Goal: Task Accomplishment & Management: Complete application form

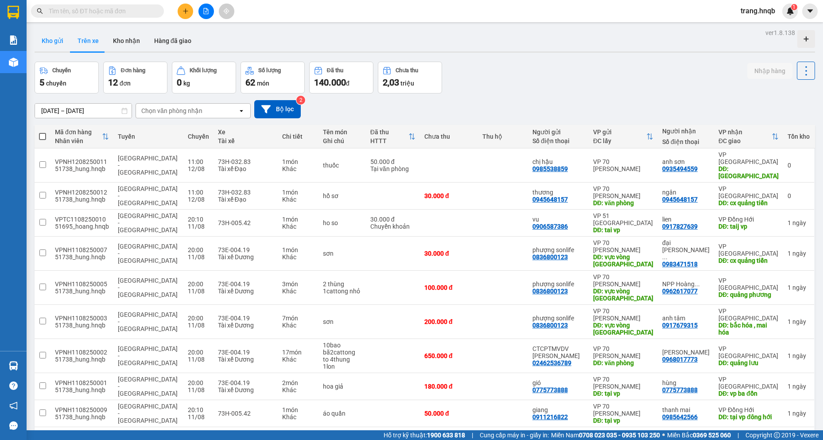
click at [38, 34] on button "Kho gửi" at bounding box center [53, 40] width 36 height 21
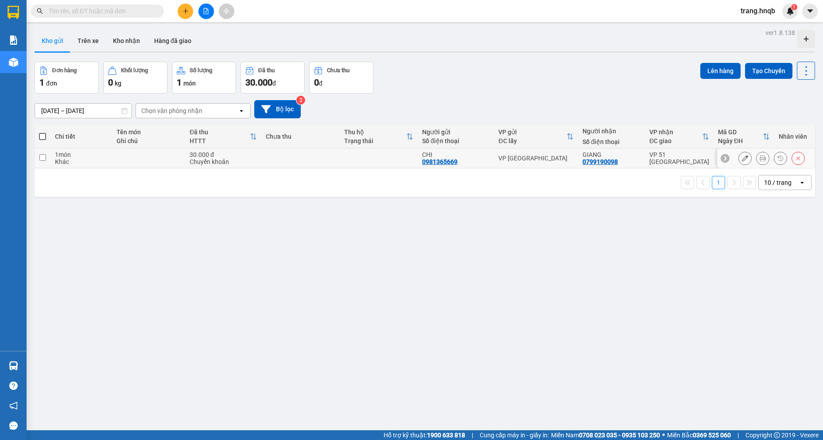
click at [43, 156] on input "checkbox" at bounding box center [42, 157] width 7 height 7
checkbox input "true"
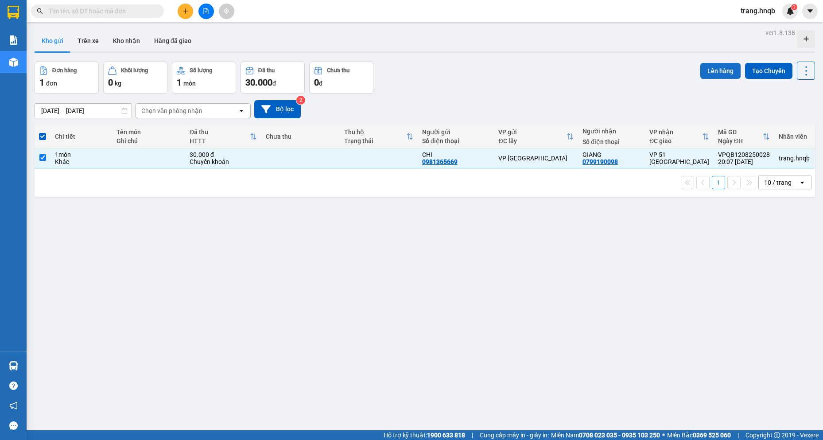
click at [717, 66] on button "Lên hàng" at bounding box center [720, 71] width 40 height 16
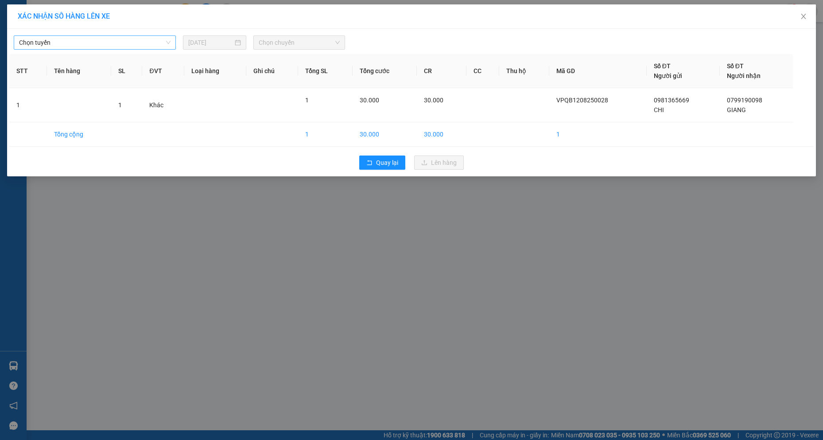
click at [67, 40] on span "Chọn tuyến" at bounding box center [94, 42] width 151 height 13
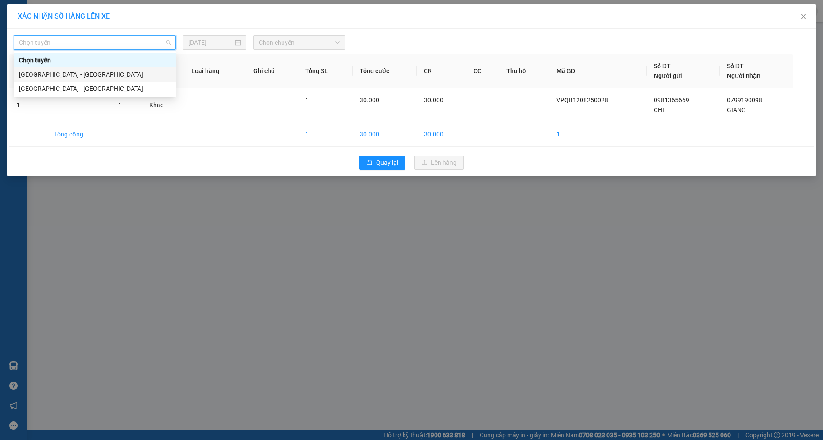
click at [89, 73] on div "Quảng Bình - Hà Nội" at bounding box center [94, 75] width 151 height 10
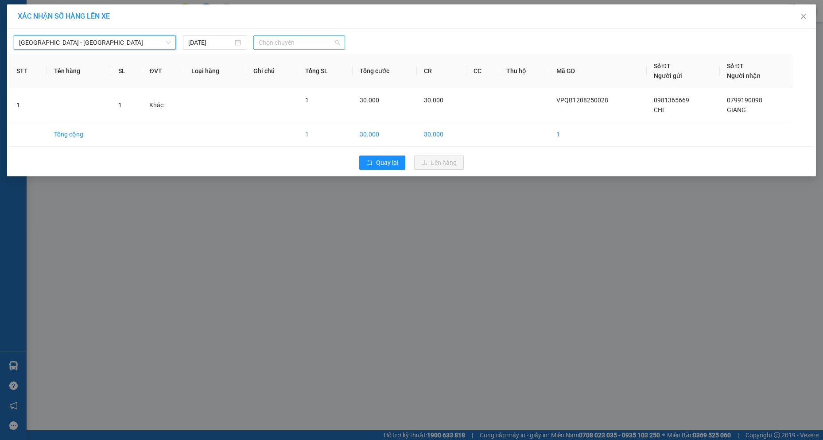
click at [286, 42] on span "Chọn chuyến" at bounding box center [299, 42] width 81 height 13
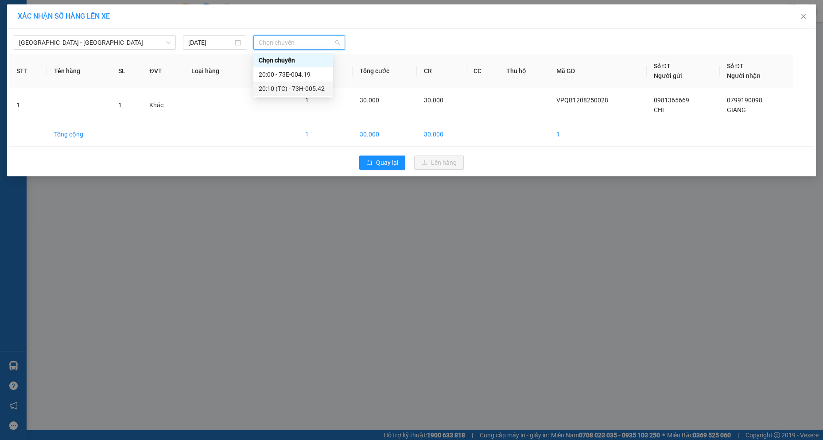
click at [320, 91] on div "20:10 (TC) - 73H-005.42" at bounding box center [293, 89] width 69 height 10
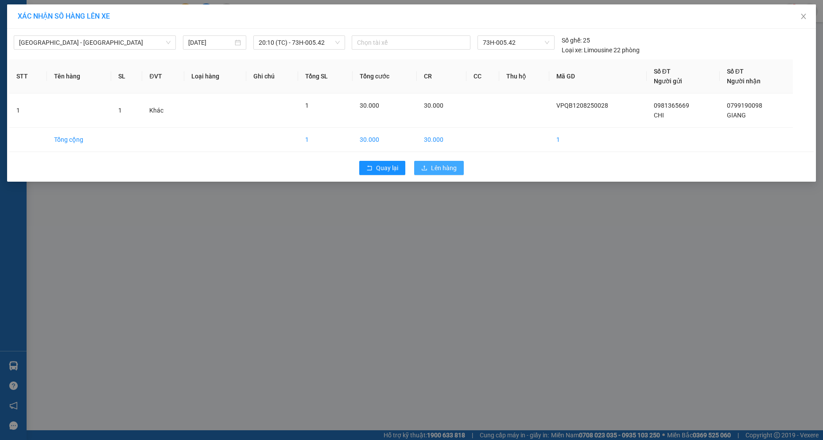
click at [450, 170] on span "Lên hàng" at bounding box center [444, 168] width 26 height 10
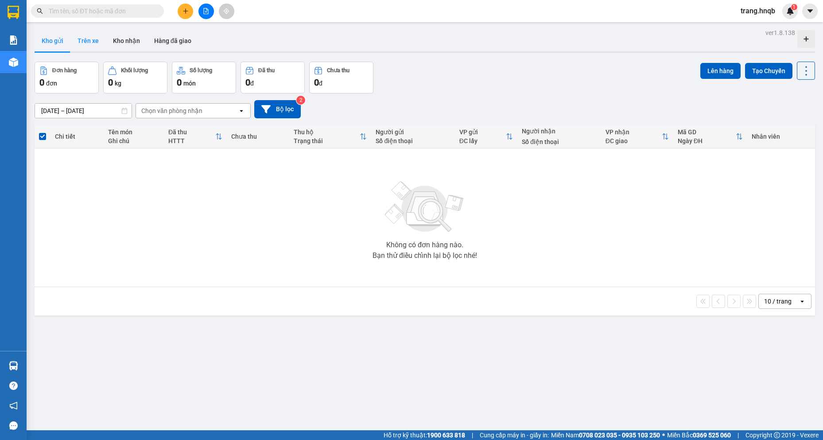
click at [79, 41] on button "Trên xe" at bounding box center [87, 40] width 35 height 21
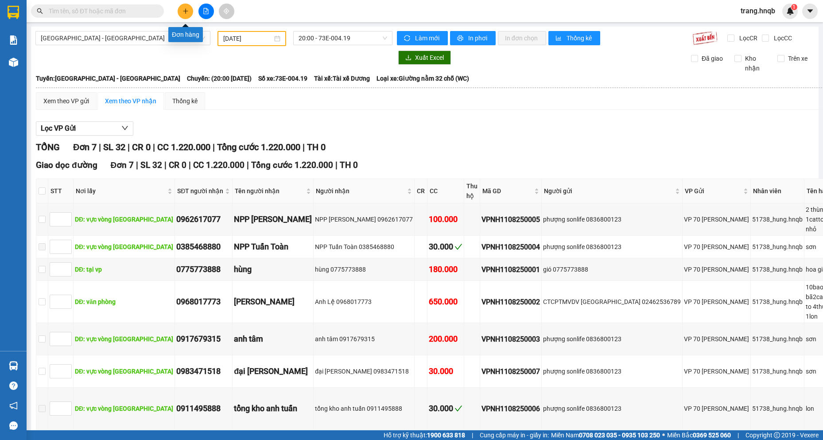
click at [190, 15] on button at bounding box center [186, 12] width 16 height 16
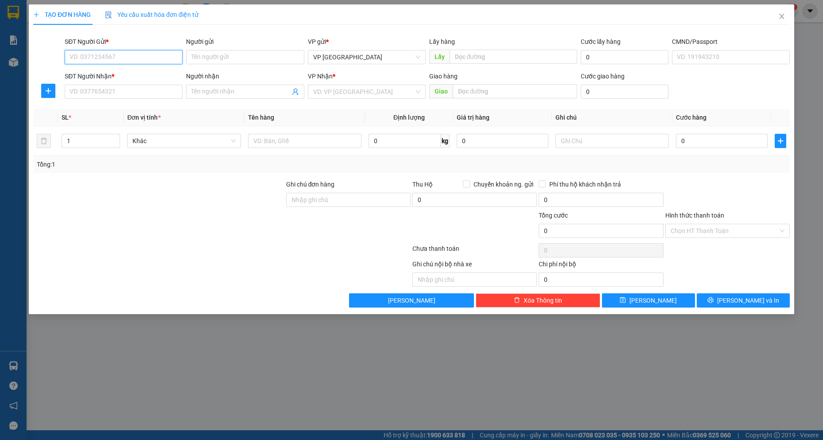
click at [140, 55] on input "SĐT Người Gửi *" at bounding box center [124, 57] width 118 height 14
click at [144, 74] on div "0981365669 - CHI" at bounding box center [123, 75] width 107 height 10
type input "0981365669"
type input "CHI"
type input "0981365669"
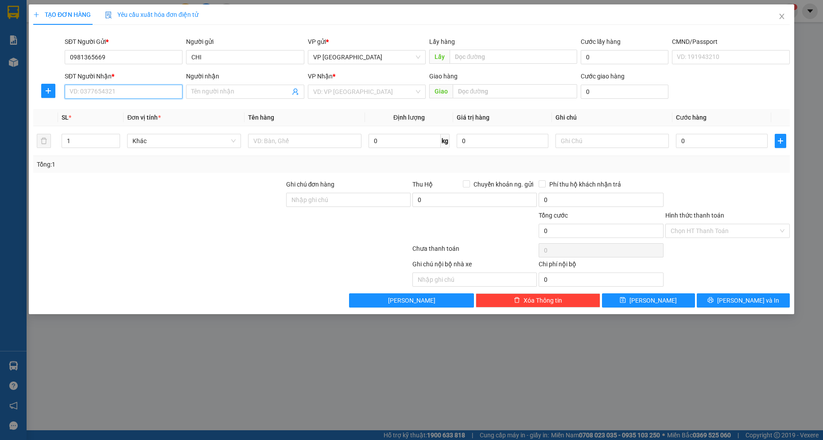
click at [145, 95] on input "SĐT Người Nhận *" at bounding box center [124, 92] width 118 height 14
click at [136, 107] on div "0799190098 - GIANG" at bounding box center [123, 110] width 107 height 10
type input "0799190098"
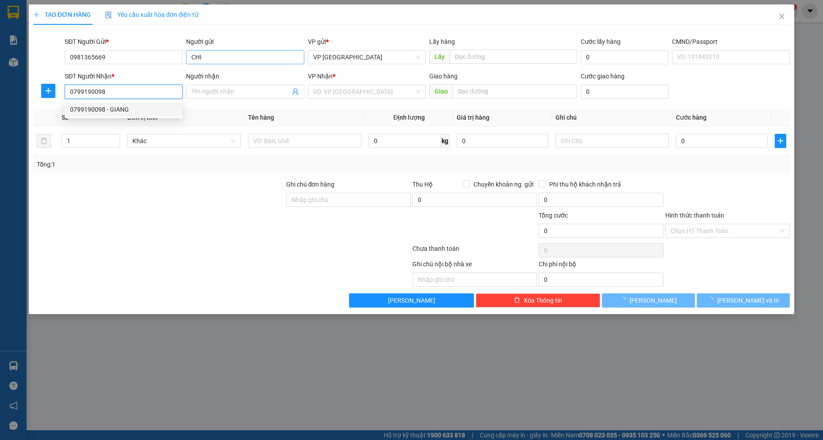
type input "GIANG"
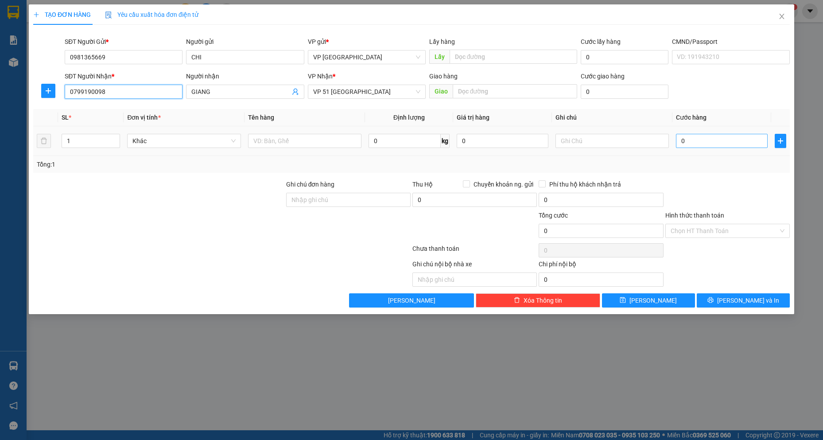
type input "0799190098"
click at [708, 143] on input "0" at bounding box center [722, 141] width 92 height 14
type input "3"
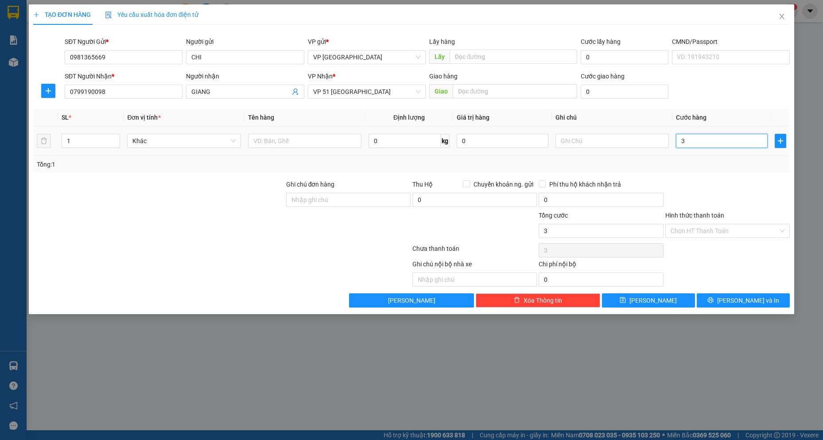
type input "30"
type input "300"
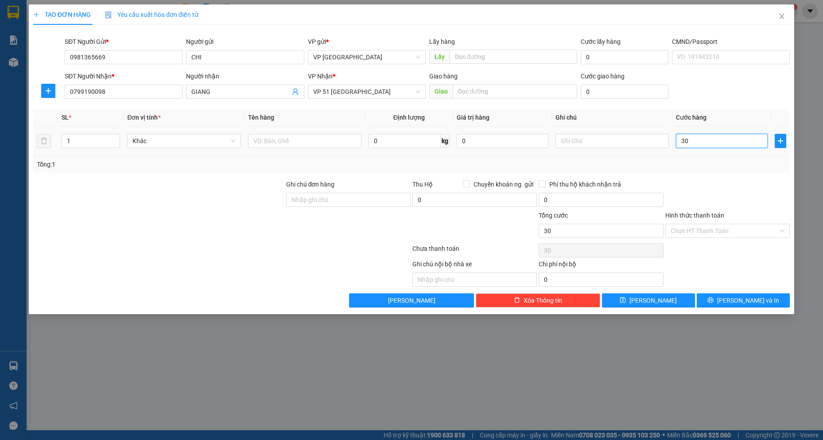
type input "300"
type input "3.000"
type input "30.000"
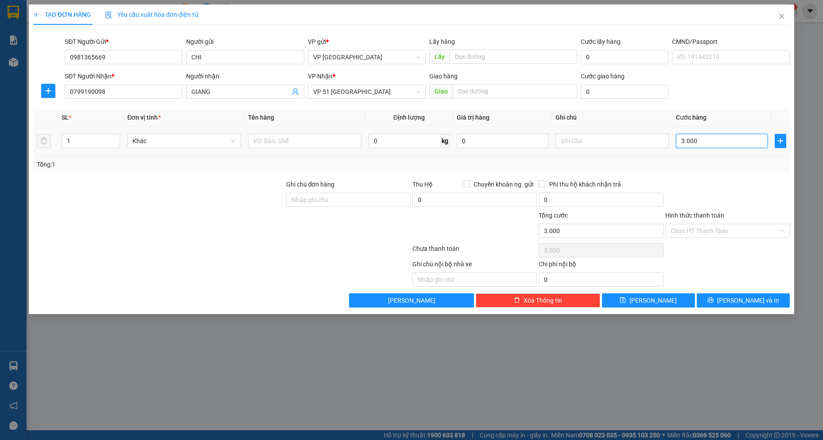
type input "30.000"
click at [712, 228] on input "Hình thức thanh toán" at bounding box center [725, 230] width 108 height 13
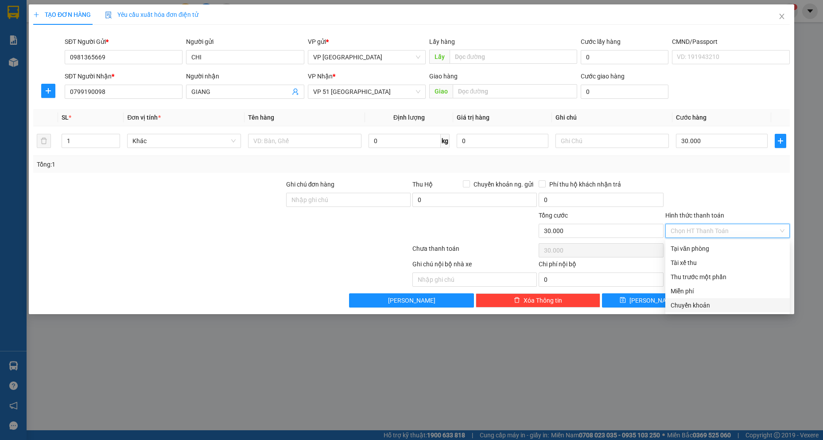
click at [698, 303] on div "Chuyển khoản" at bounding box center [728, 305] width 114 height 10
type input "0"
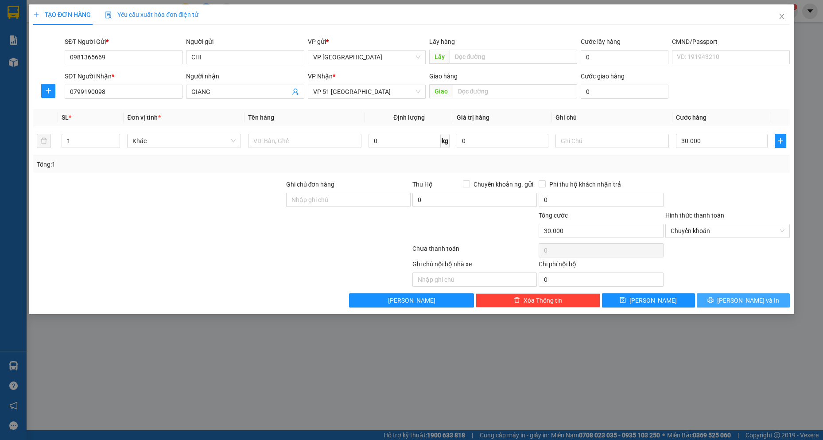
click at [751, 300] on span "[PERSON_NAME] và In" at bounding box center [748, 300] width 62 height 10
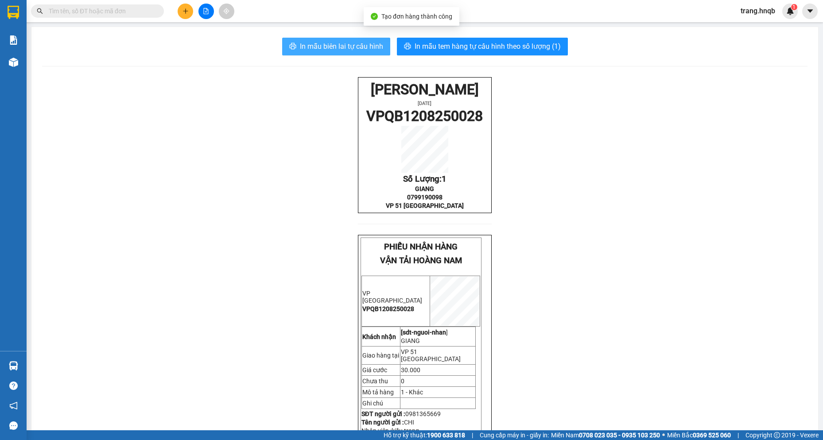
click at [345, 45] on span "In mẫu biên lai tự cấu hình" at bounding box center [341, 46] width 83 height 11
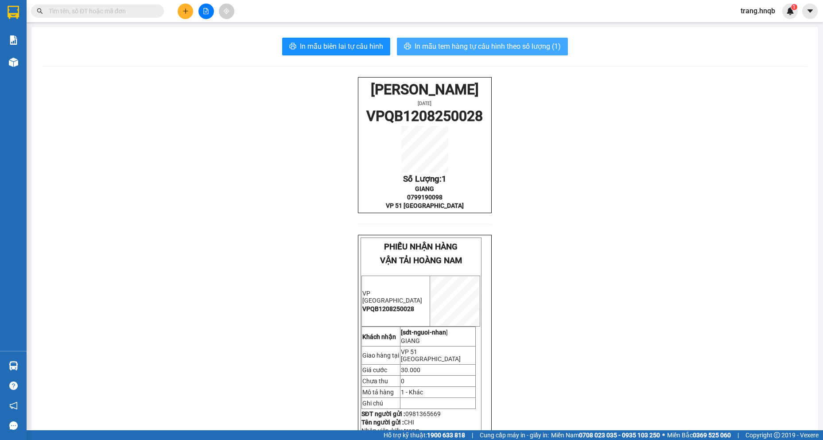
click at [467, 46] on span "In mẫu tem hàng tự cấu hình theo số lượng (1)" at bounding box center [488, 46] width 146 height 11
